Goal: Transaction & Acquisition: Purchase product/service

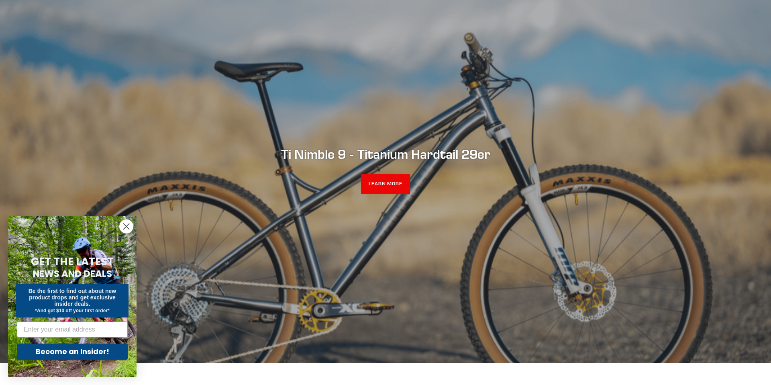
scroll to position [79, 0]
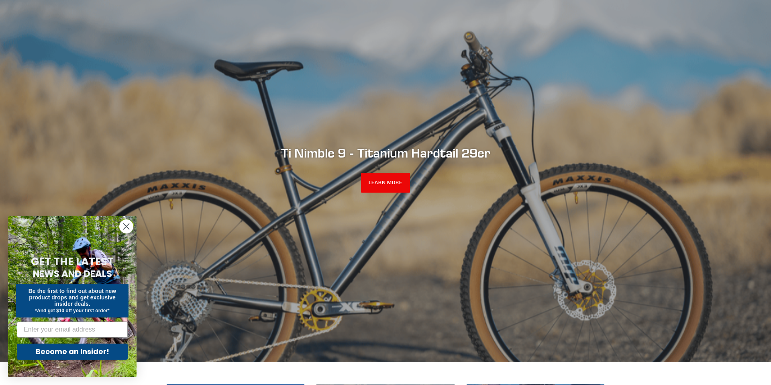
click at [126, 225] on circle "Close dialog" at bounding box center [126, 226] width 13 height 13
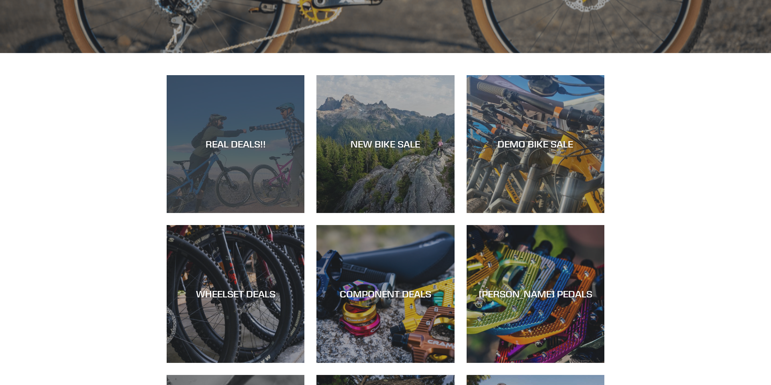
scroll to position [388, 0]
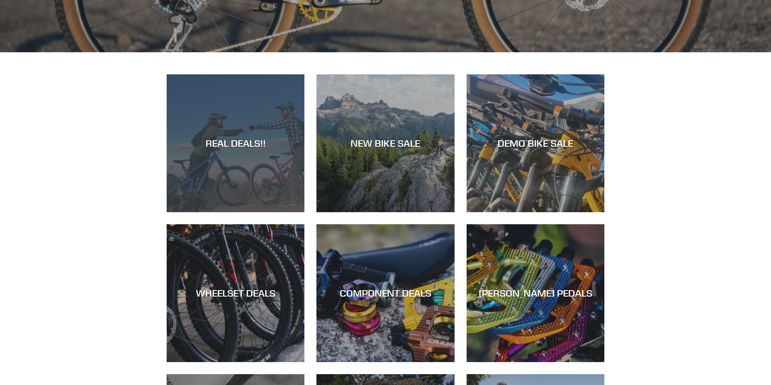
click at [218, 143] on div "REAL DEALS!!" at bounding box center [236, 143] width 138 height 12
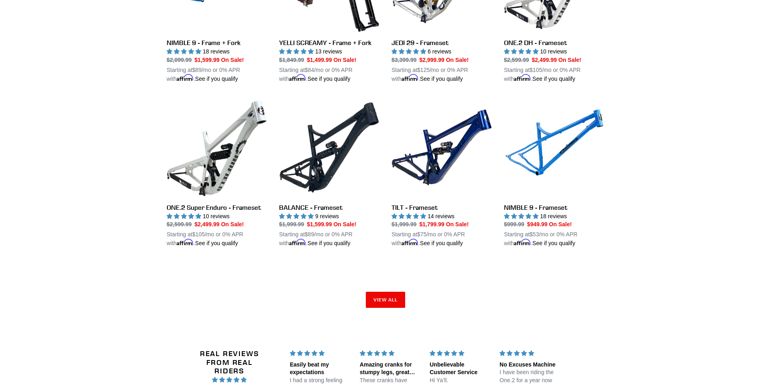
scroll to position [1171, 0]
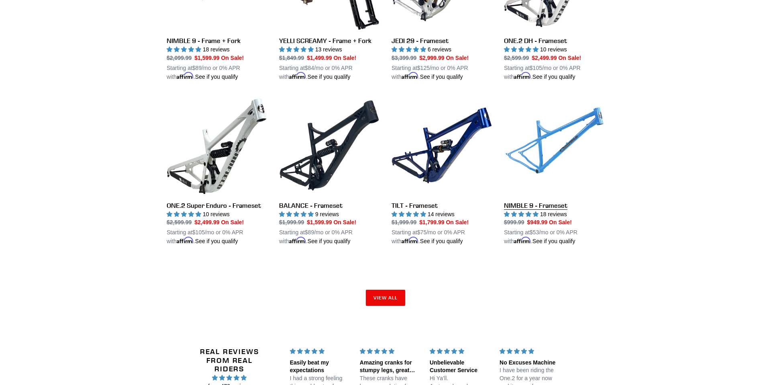
click at [552, 153] on link "NIMBLE 9 - Frameset" at bounding box center [554, 170] width 100 height 151
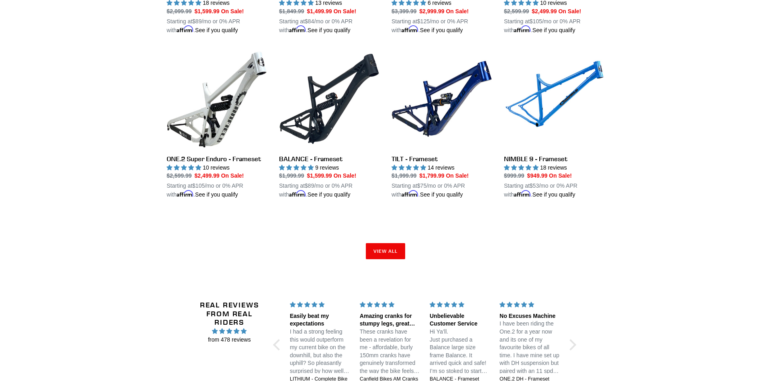
scroll to position [1226, 0]
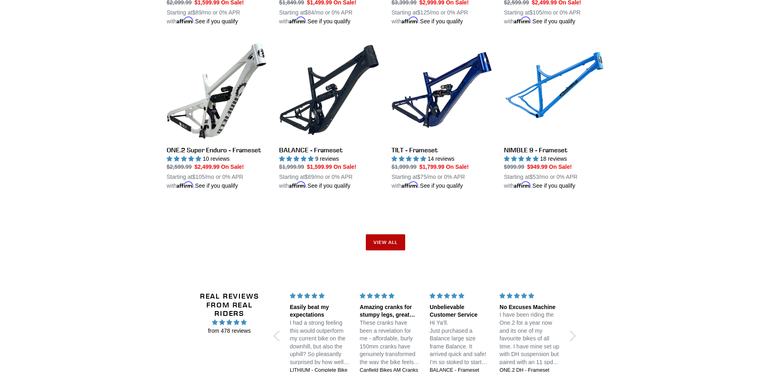
click at [394, 234] on link "View all" at bounding box center [385, 242] width 39 height 16
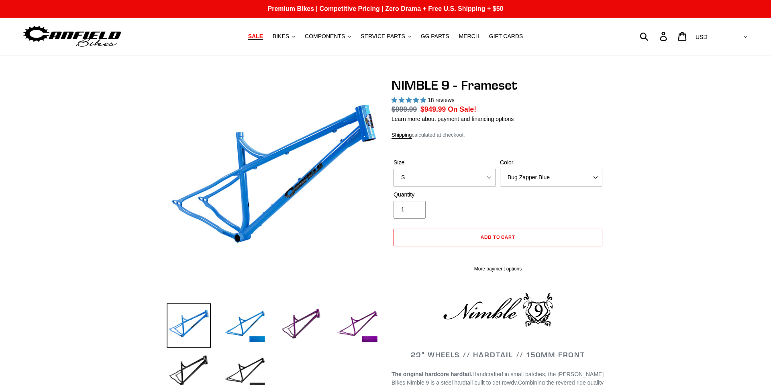
select select "highest-rating"
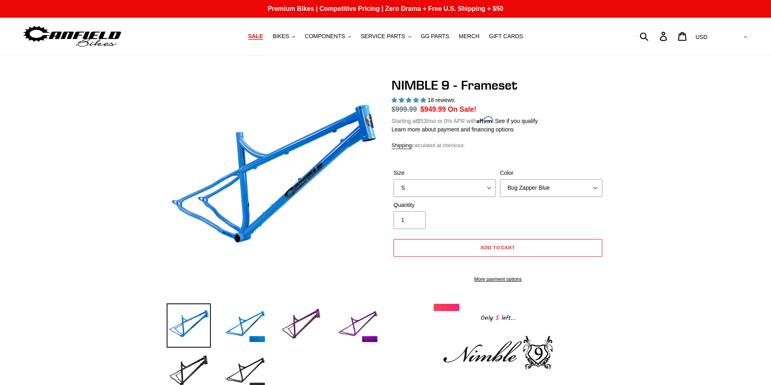
drag, startPoint x: 481, startPoint y: 176, endPoint x: 476, endPoint y: 184, distance: 9.4
click at [481, 176] on div "Size S M L XL" at bounding box center [445, 183] width 106 height 28
select select "M"
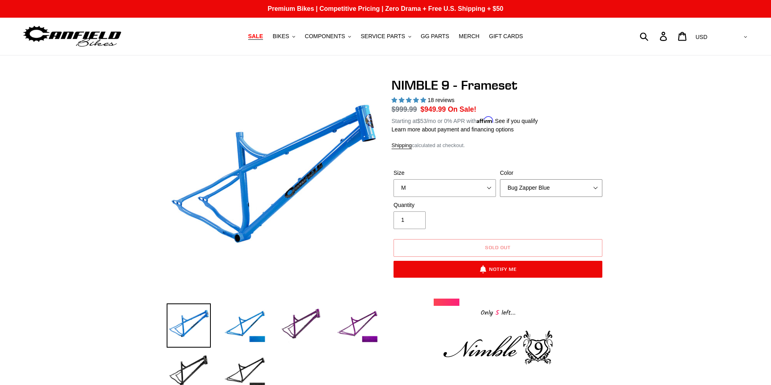
select select "Purple Haze -Sold Out"
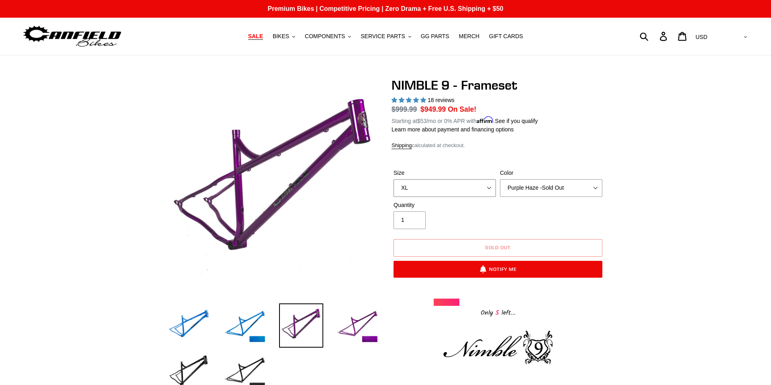
select select "M"
select select "Galaxy Black"
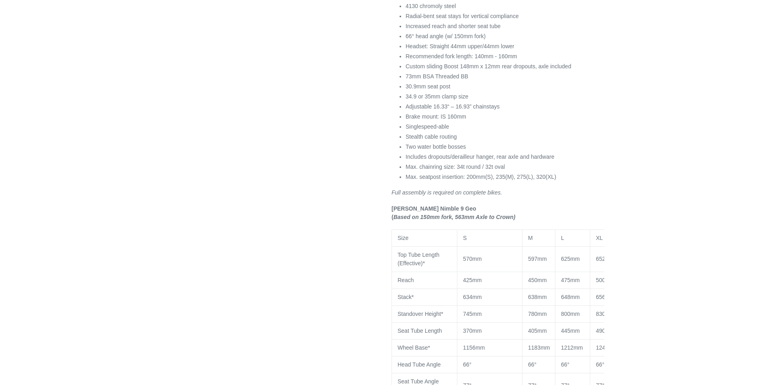
scroll to position [489, 0]
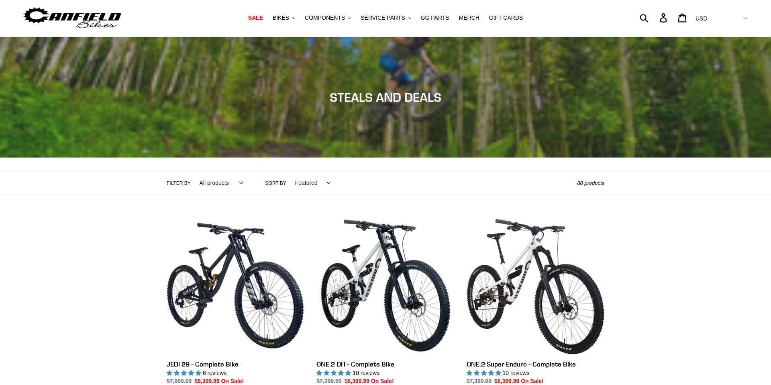
scroll to position [18, 0]
select select "price-ascending"
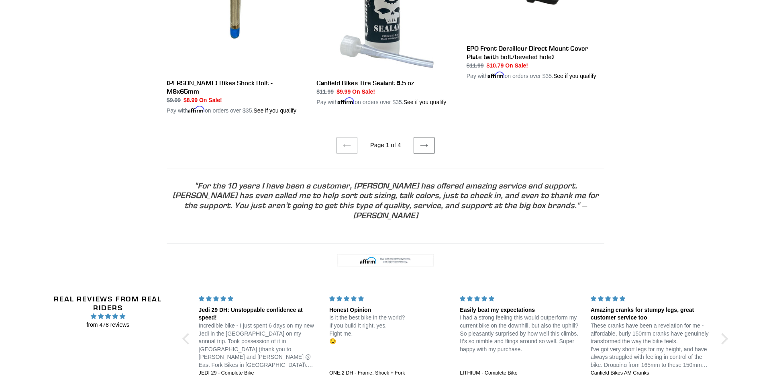
scroll to position [1681, 0]
click at [425, 149] on icon at bounding box center [424, 145] width 8 height 8
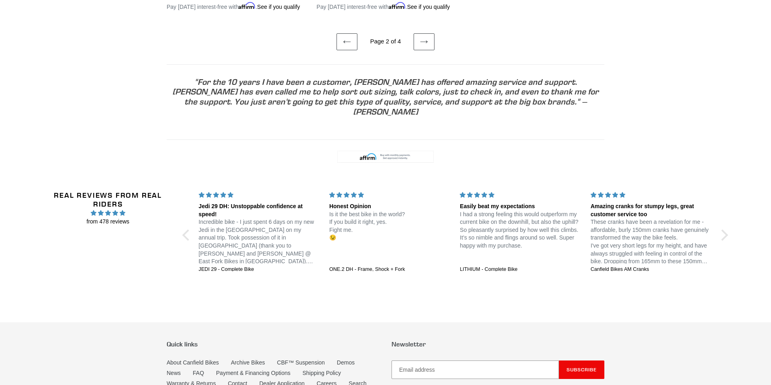
scroll to position [1788, 0]
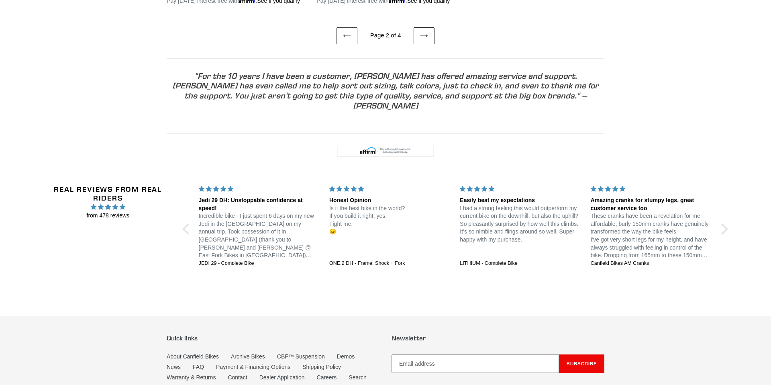
click at [423, 40] on icon at bounding box center [424, 36] width 8 height 8
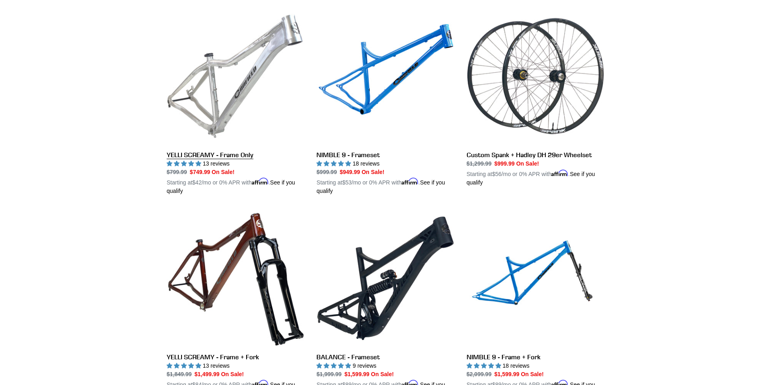
scroll to position [1498, 0]
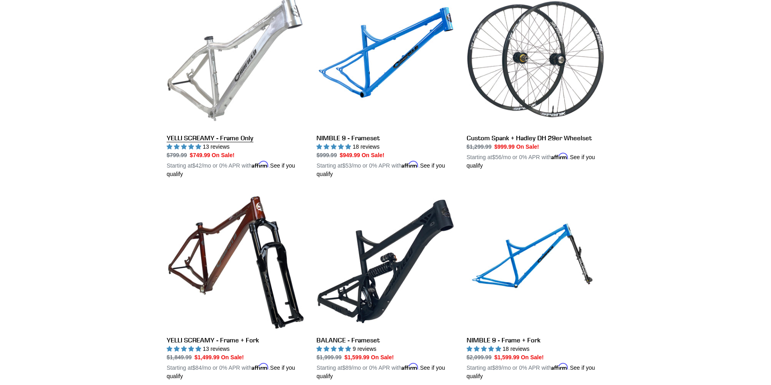
click at [224, 140] on link "YELLI SCREAMY - Frame Only" at bounding box center [236, 84] width 138 height 188
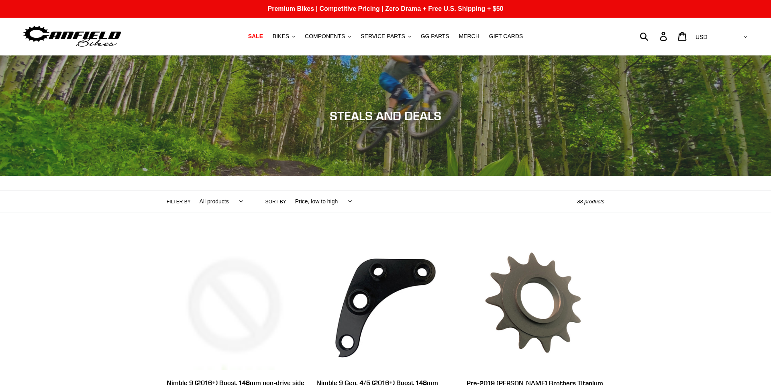
scroll to position [0, 0]
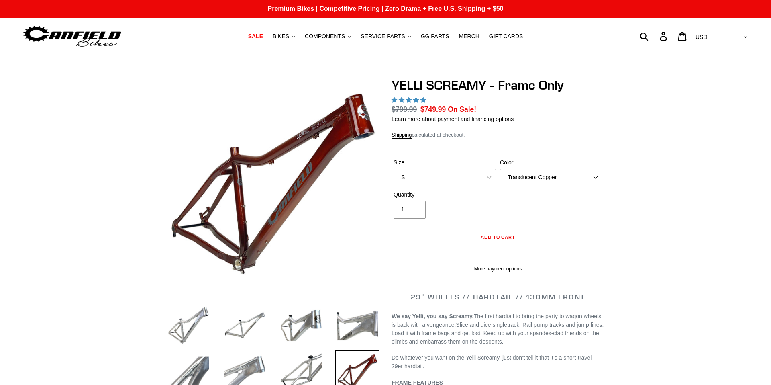
select select "highest-rating"
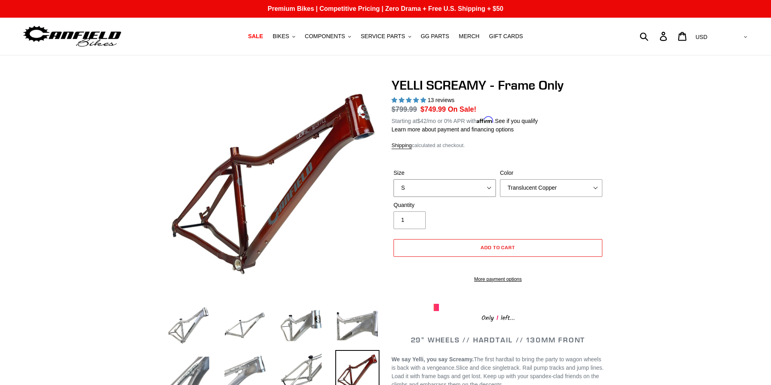
select select "M"
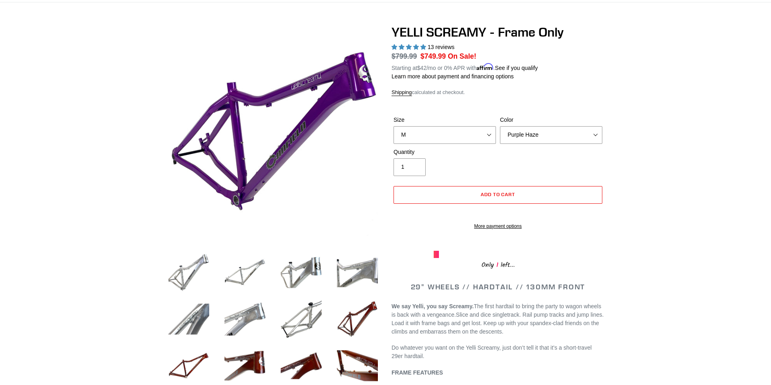
scroll to position [54, 0]
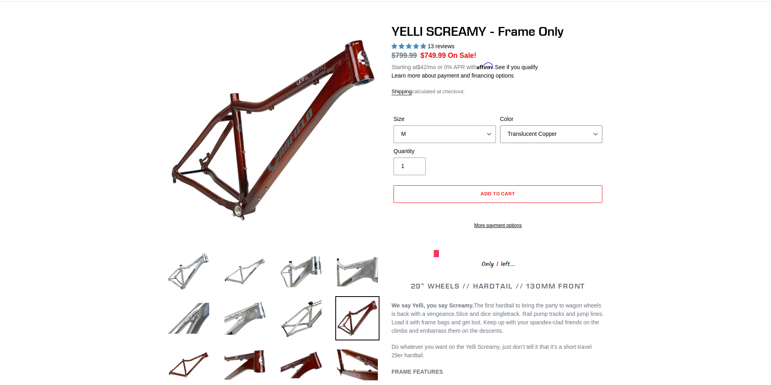
select select "Raw"
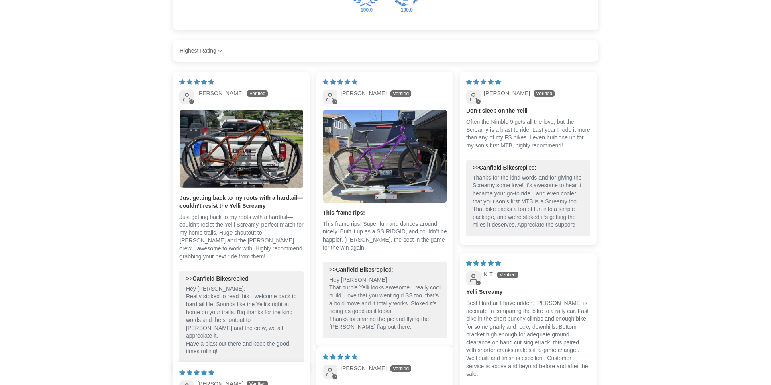
scroll to position [1231, 0]
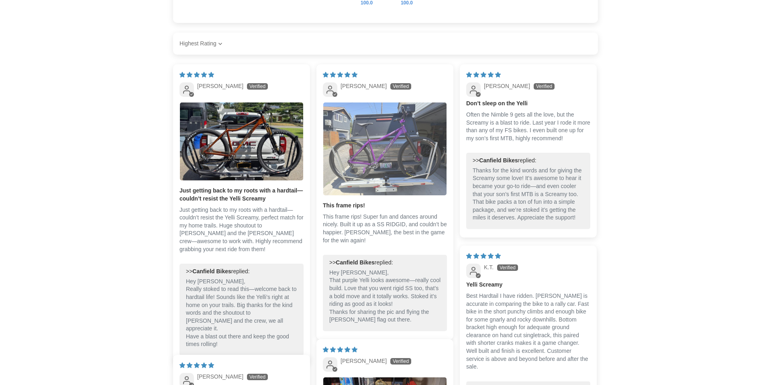
click at [377, 147] on img "Link to user picture 1" at bounding box center [384, 148] width 123 height 92
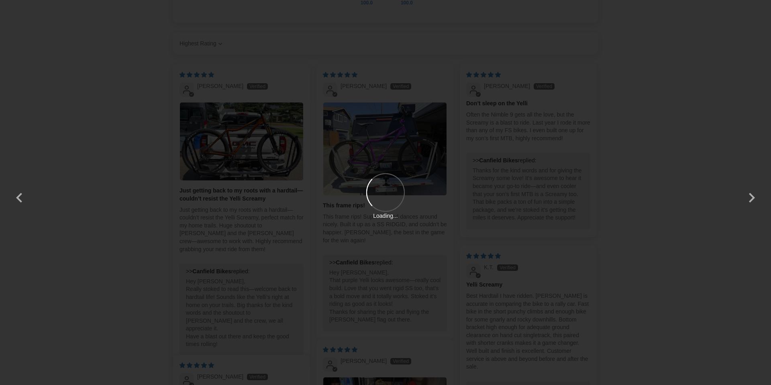
scroll to position [0, 0]
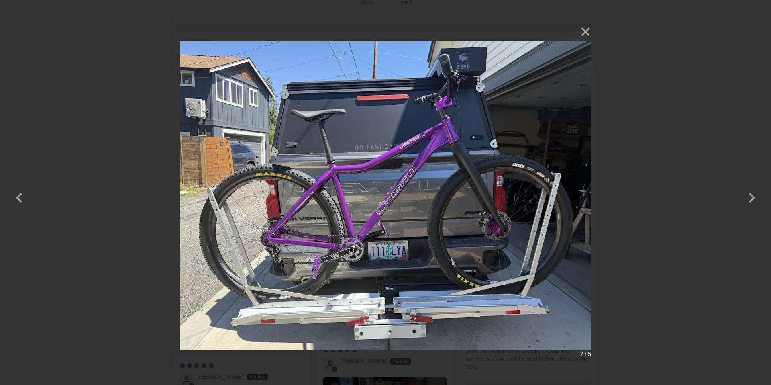
click at [585, 30] on button "×" at bounding box center [581, 31] width 19 height 19
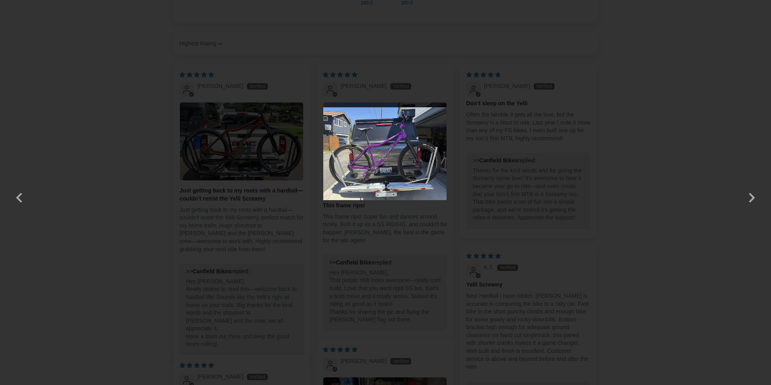
scroll to position [1231, 0]
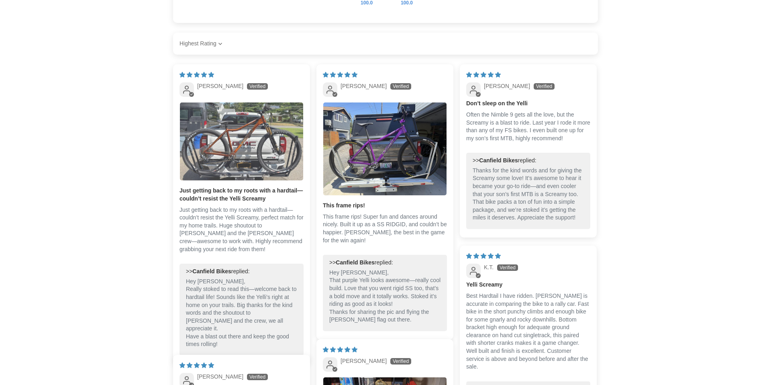
click at [228, 150] on img "Link to user picture 1" at bounding box center [241, 141] width 123 height 78
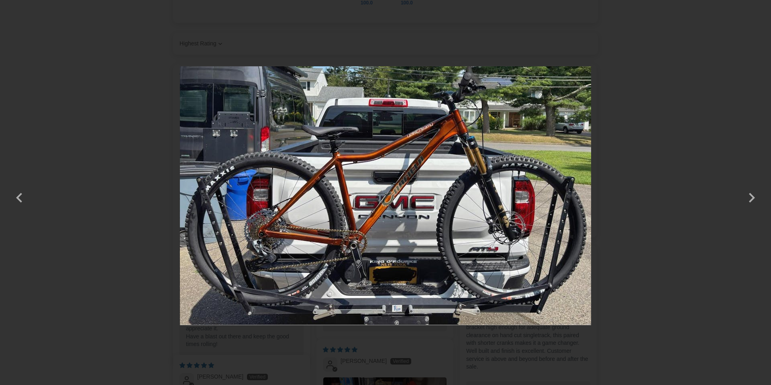
scroll to position [0, 0]
click at [584, 54] on button "×" at bounding box center [581, 56] width 19 height 19
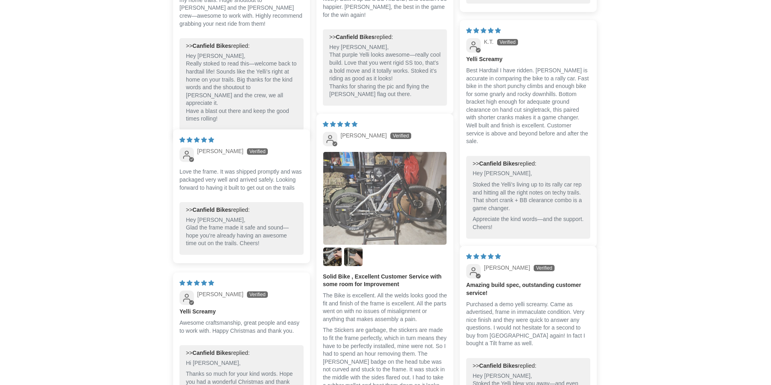
scroll to position [1457, 0]
click at [378, 215] on img "Link to user picture 1" at bounding box center [384, 197] width 123 height 92
